Goal: Communication & Community: Answer question/provide support

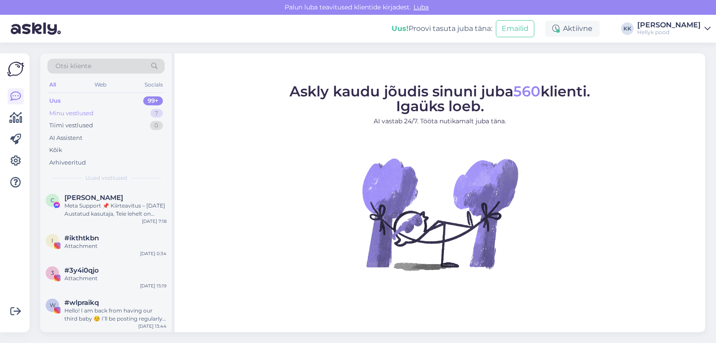
click at [84, 112] on div "Minu vestlused" at bounding box center [71, 113] width 44 height 9
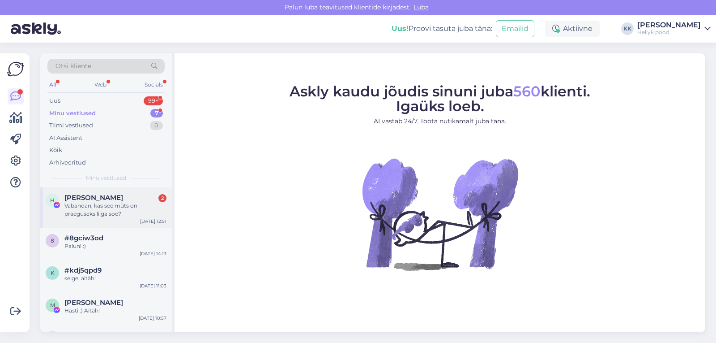
click at [87, 208] on div "Vabandan, kas see müts on praeguseks liiga soe?" at bounding box center [115, 210] width 102 height 16
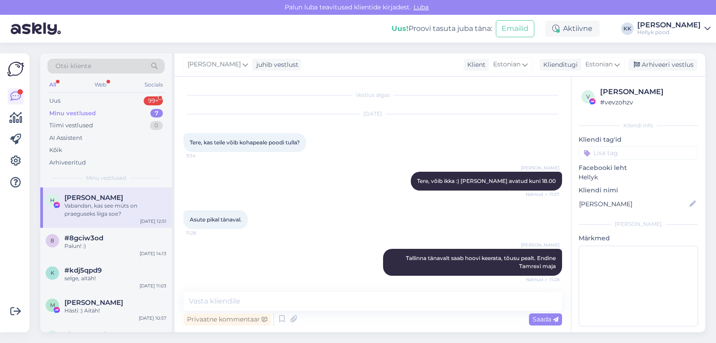
scroll to position [2603, 0]
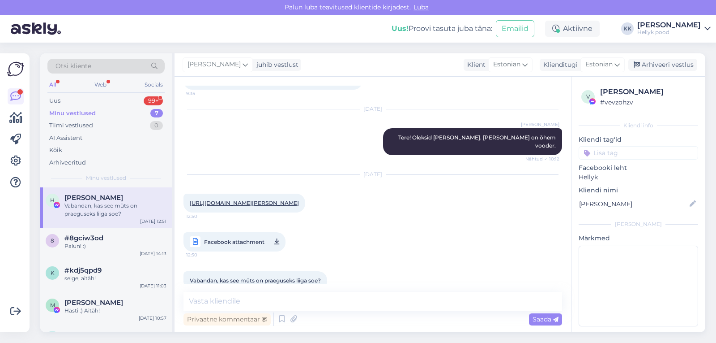
click at [239, 199] on link "[URL][DOMAIN_NAME][PERSON_NAME]" at bounding box center [244, 202] width 109 height 7
click at [243, 300] on textarea at bounding box center [373, 301] width 379 height 19
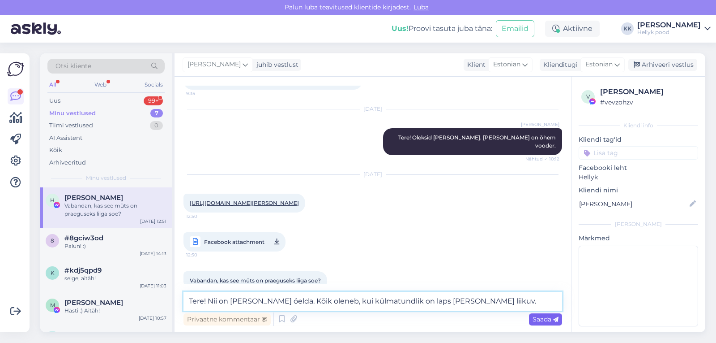
type textarea "Tere! Nii on [PERSON_NAME] öelda. Kõik oleneb, kui külmatundlik on laps [PERSON…"
click at [534, 316] on span "Saada" at bounding box center [546, 319] width 26 height 8
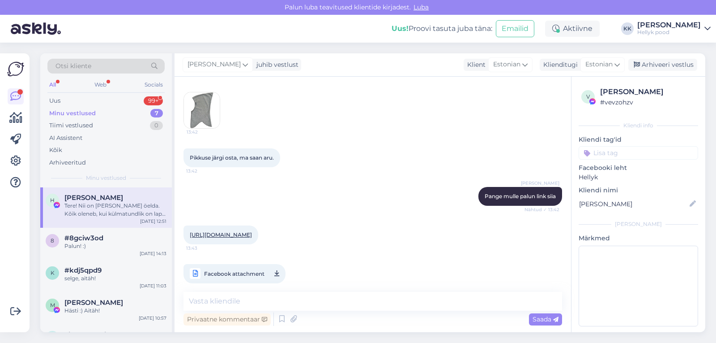
scroll to position [2202, 0]
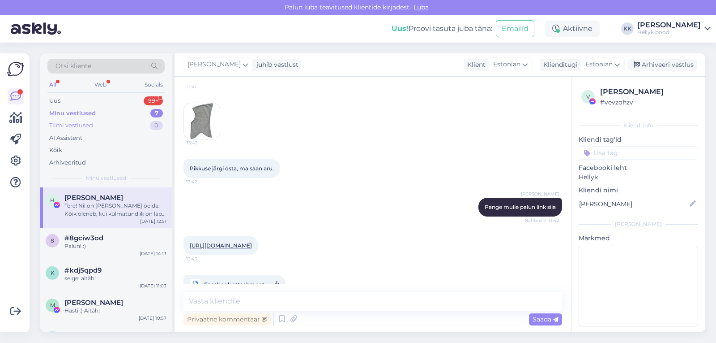
click at [72, 125] on div "Tiimi vestlused" at bounding box center [71, 125] width 44 height 9
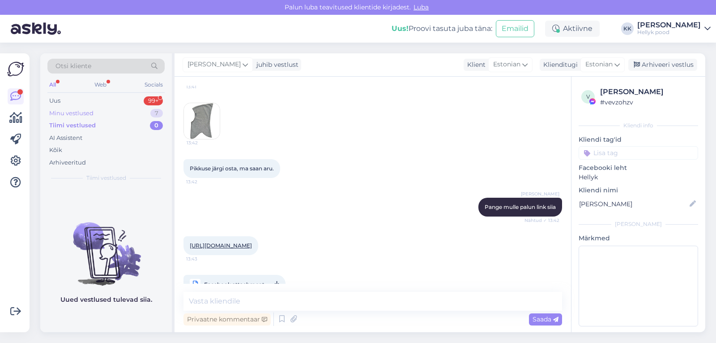
click at [68, 111] on div "Minu vestlused" at bounding box center [71, 113] width 44 height 9
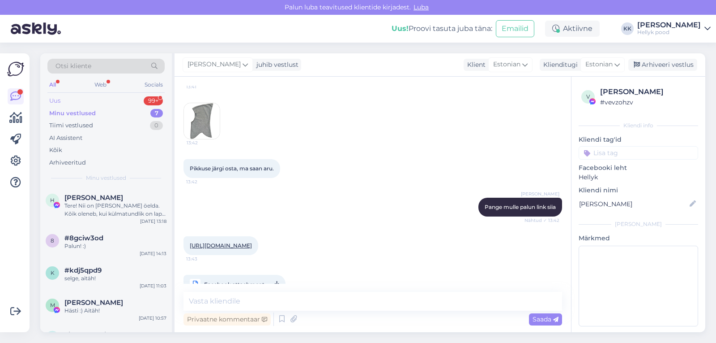
click at [54, 100] on div "Uus" at bounding box center [54, 100] width 11 height 9
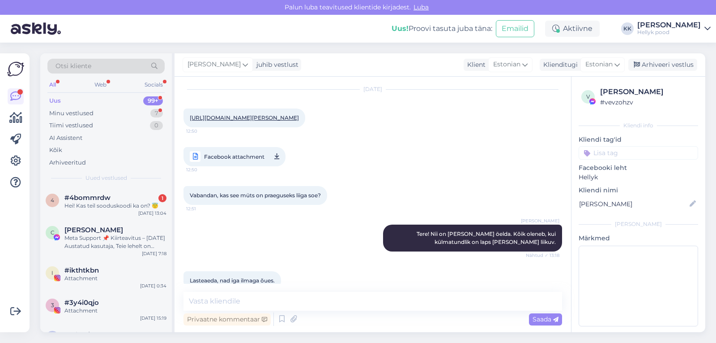
scroll to position [2727, 0]
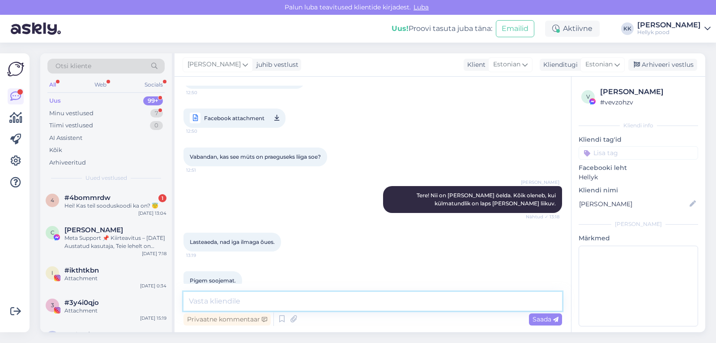
click at [254, 296] on textarea at bounding box center [373, 301] width 379 height 19
type textarea "See müts on jah pigem jahedamate ilmade jaoks."
click at [538, 320] on span "Saada" at bounding box center [546, 319] width 26 height 8
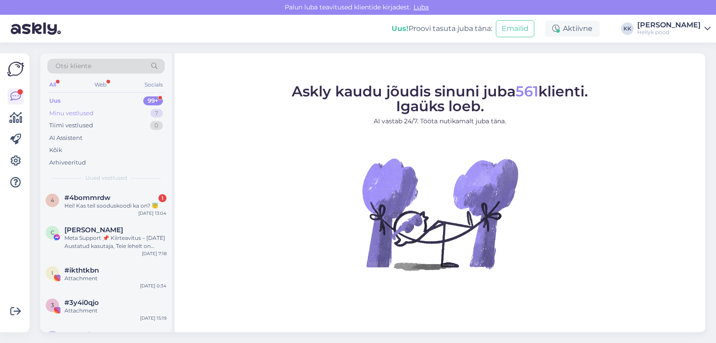
click at [74, 111] on div "Minu vestlused" at bounding box center [71, 113] width 44 height 9
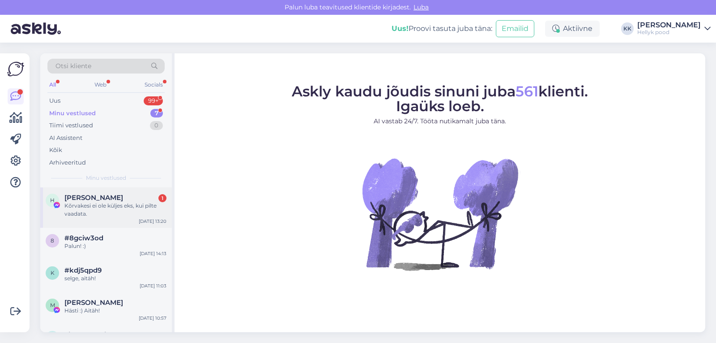
click at [113, 202] on div "Kõrvakesi ei ole küljes eks, kui pilte vaadata." at bounding box center [115, 210] width 102 height 16
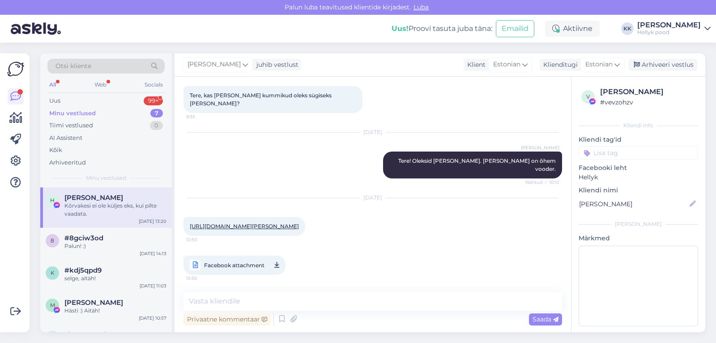
scroll to position [2804, 0]
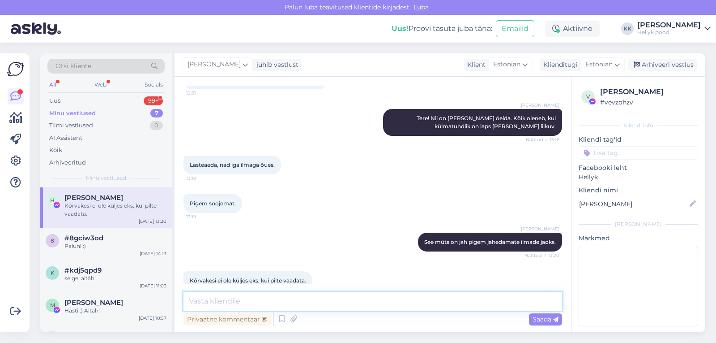
click at [241, 302] on textarea at bounding box center [373, 301] width 379 height 19
type textarea "Need on jlma kõrvakesteta"
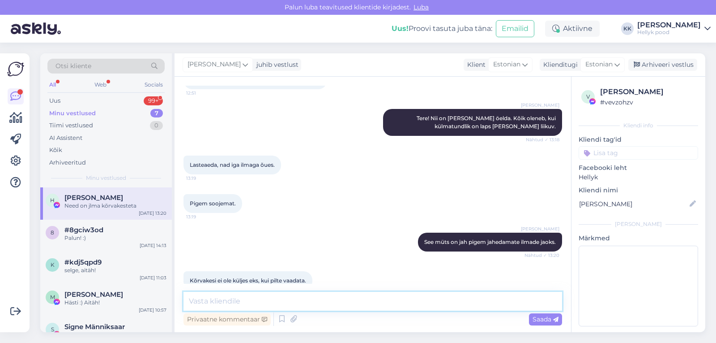
scroll to position [2842, 0]
